Goal: Communication & Community: Answer question/provide support

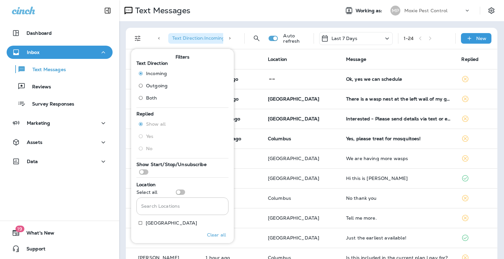
click at [346, 136] on td "Yes, please treat for mosquitoes!" at bounding box center [399, 139] width 116 height 20
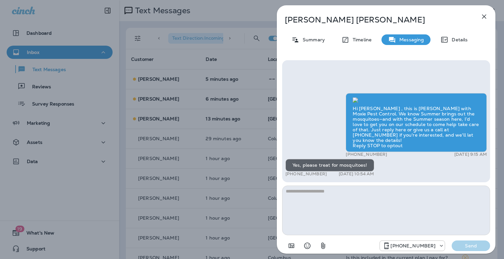
click at [221, 97] on div "[PERSON_NAME] Summary Timeline Messaging Details Hi [PERSON_NAME] , this is [PE…" at bounding box center [252, 129] width 504 height 259
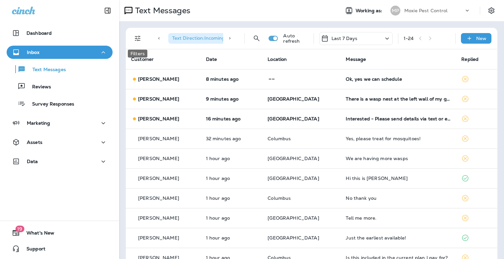
click at [139, 39] on icon "Filters" at bounding box center [138, 38] width 8 height 8
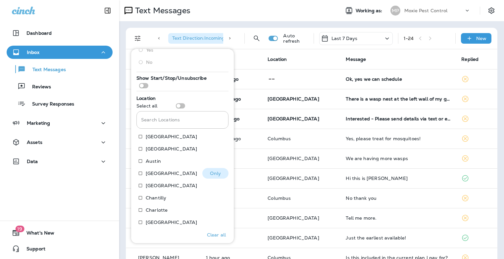
scroll to position [134, 0]
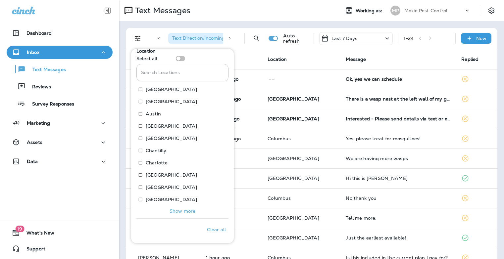
click at [173, 212] on p "Show more" at bounding box center [183, 211] width 26 height 5
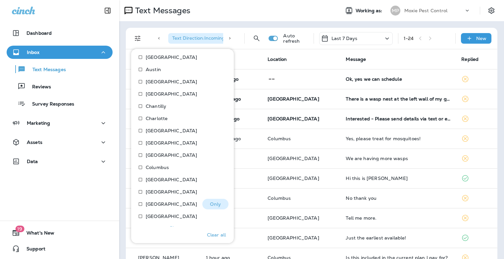
scroll to position [195, 0]
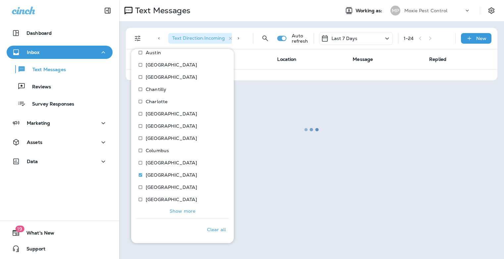
click at [166, 212] on button "Show more" at bounding box center [183, 211] width 92 height 9
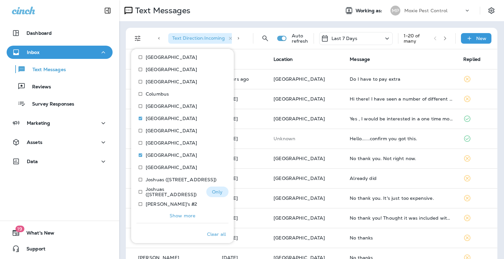
scroll to position [256, 0]
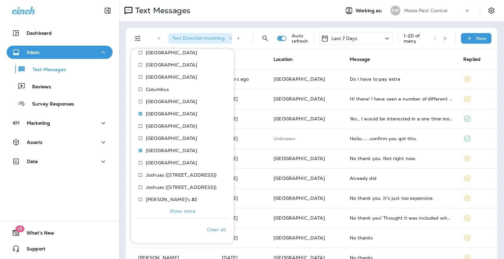
click at [181, 211] on p "Show more" at bounding box center [183, 211] width 26 height 5
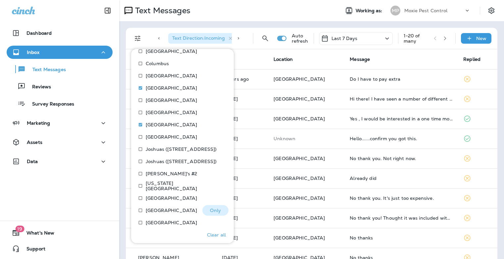
scroll to position [314, 0]
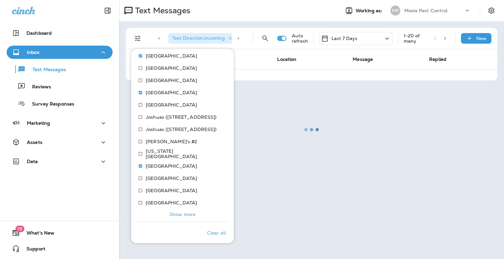
click at [188, 214] on p "Show more" at bounding box center [183, 214] width 26 height 5
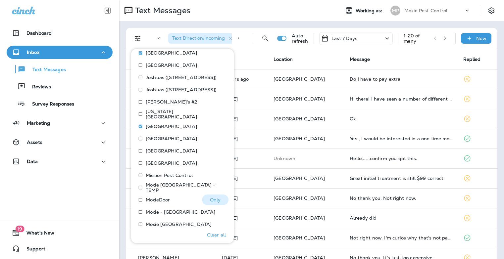
scroll to position [379, 0]
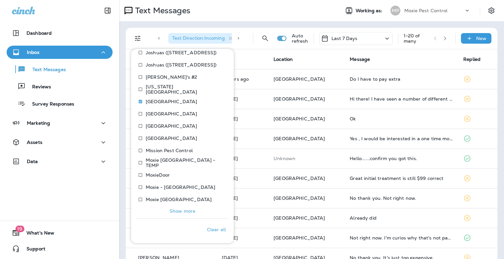
click at [173, 212] on p "Show more" at bounding box center [183, 211] width 26 height 5
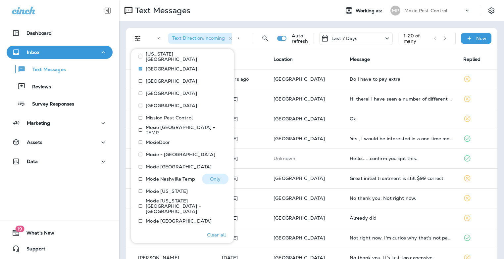
scroll to position [440, 0]
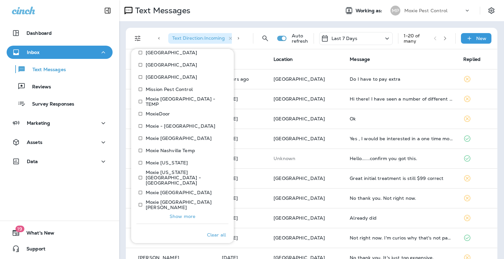
click at [177, 214] on p "Show more" at bounding box center [183, 216] width 26 height 5
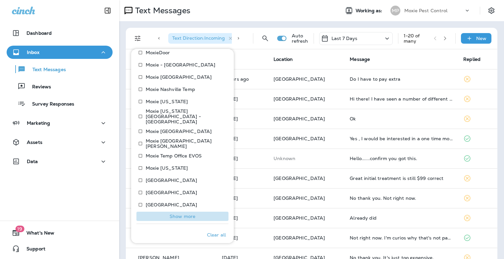
click at [184, 214] on p "Show more" at bounding box center [183, 216] width 26 height 5
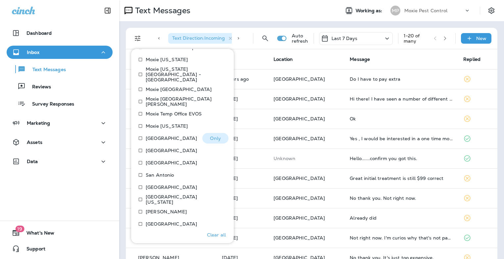
scroll to position [563, 0]
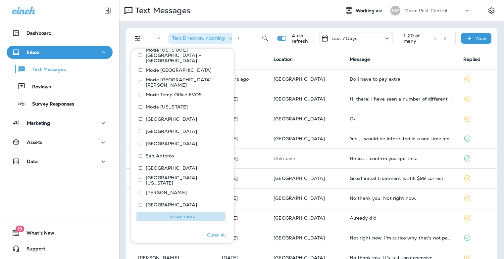
click at [181, 214] on p "Show more" at bounding box center [183, 216] width 26 height 5
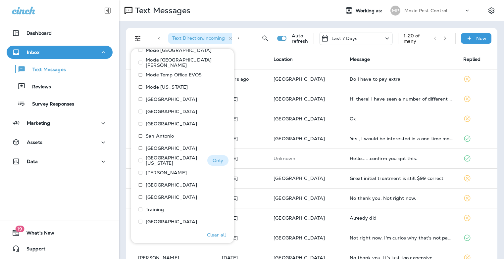
scroll to position [591, 0]
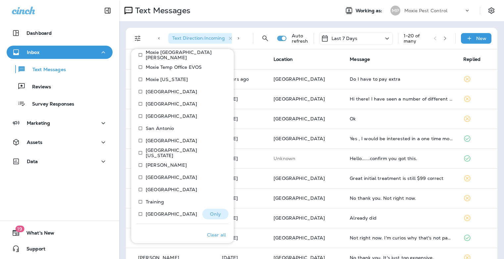
click at [171, 212] on p "[GEOGRAPHIC_DATA]" at bounding box center [171, 214] width 51 height 5
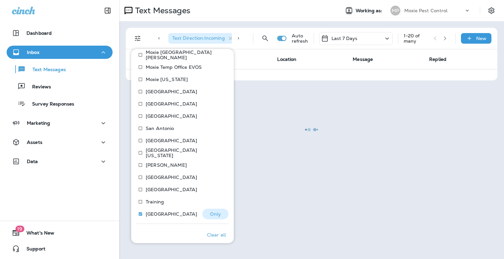
click at [210, 212] on button "Only" at bounding box center [215, 214] width 26 height 11
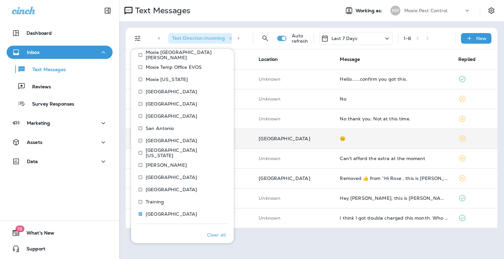
click at [293, 138] on span "[GEOGRAPHIC_DATA]" at bounding box center [284, 139] width 51 height 6
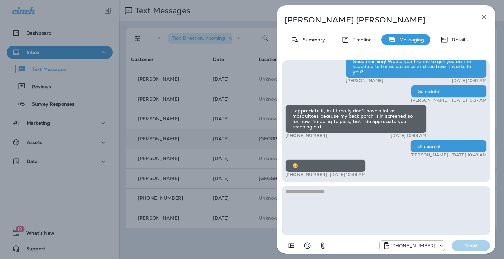
click at [486, 19] on icon "button" at bounding box center [485, 17] width 8 height 8
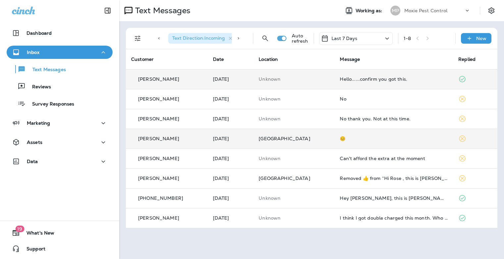
click at [386, 79] on div "Hello......confirm you got this." at bounding box center [394, 79] width 108 height 5
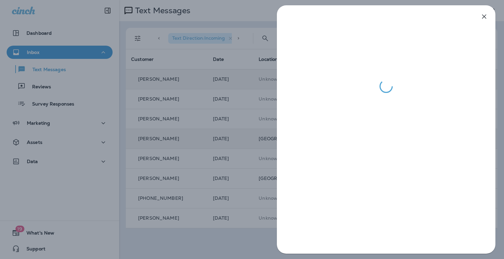
click at [217, 111] on div at bounding box center [252, 129] width 504 height 259
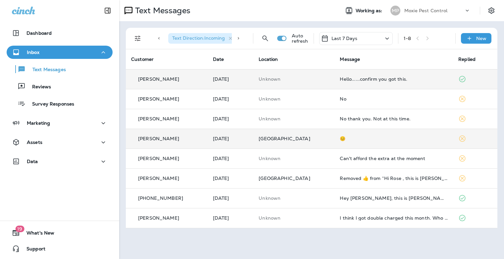
click at [344, 142] on td "😊" at bounding box center [394, 139] width 119 height 20
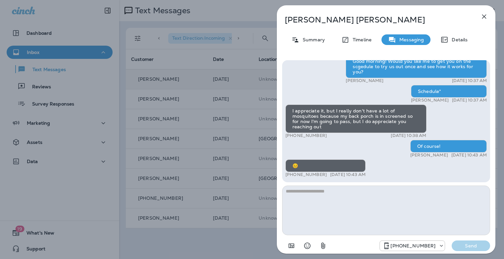
click at [216, 151] on div "[PERSON_NAME] Summary Timeline Messaging Details Hi [PERSON_NAME] , this is [PE…" at bounding box center [252, 129] width 504 height 259
